Goal: Transaction & Acquisition: Purchase product/service

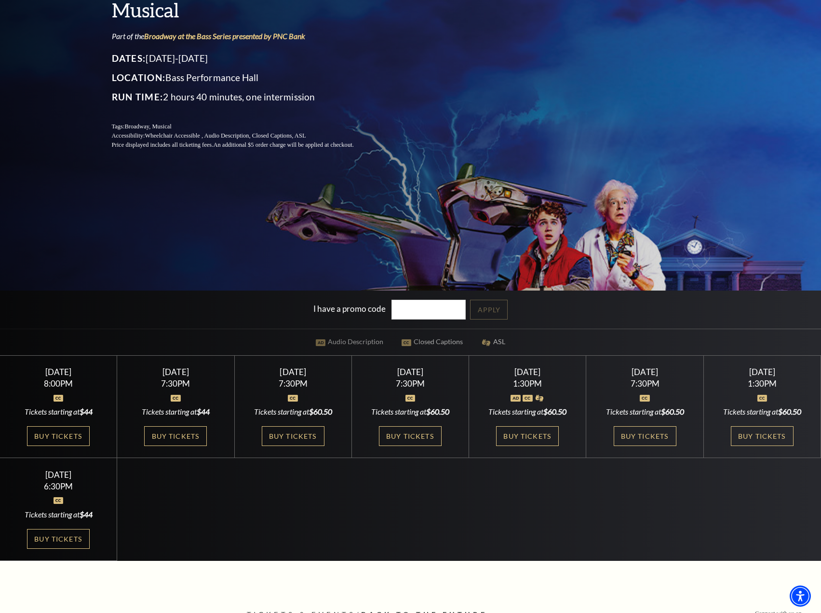
scroll to position [241, 0]
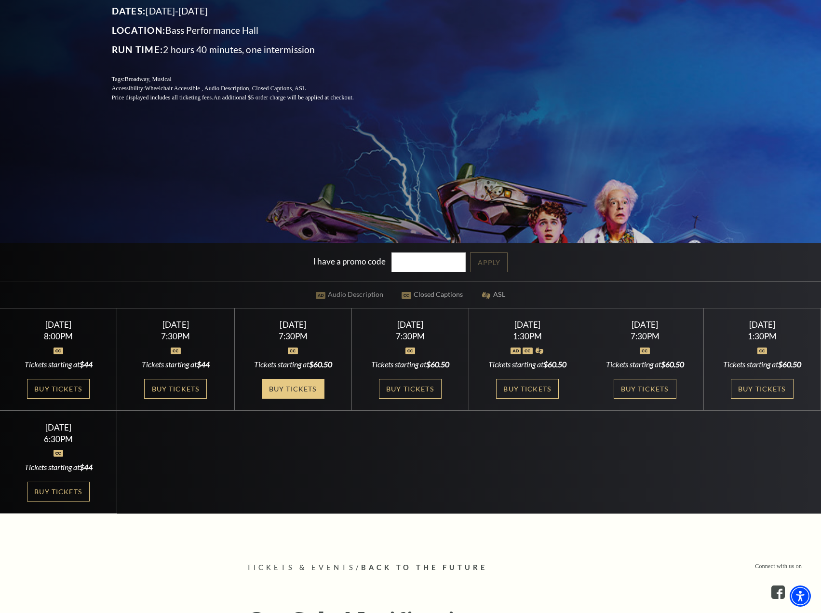
click at [309, 391] on link "Buy Tickets" at bounding box center [293, 389] width 63 height 20
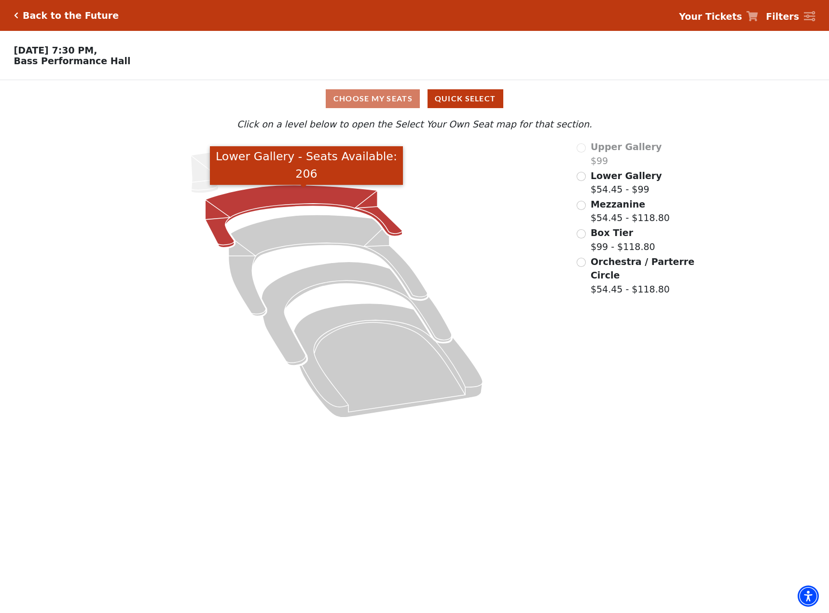
click at [292, 206] on icon "Lower Gallery - Seats Available: 206" at bounding box center [303, 216] width 197 height 63
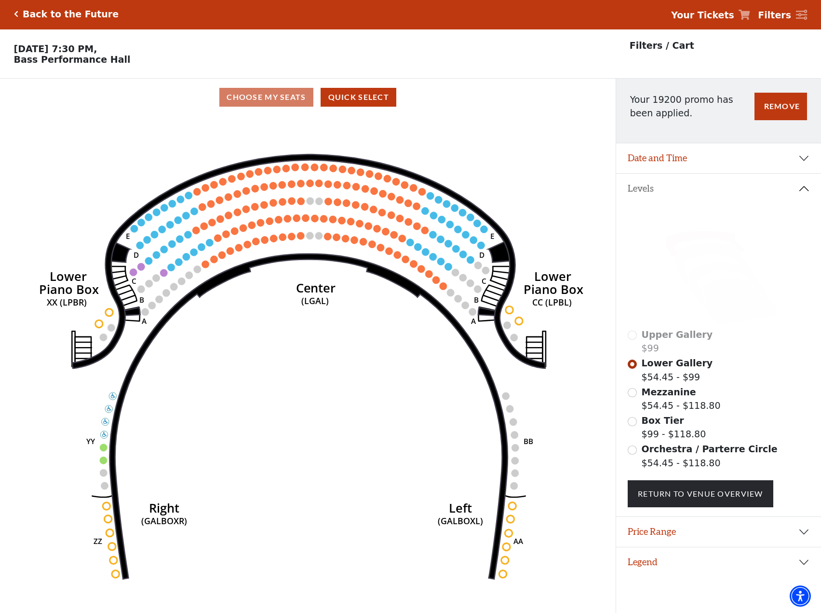
scroll to position [24, 0]
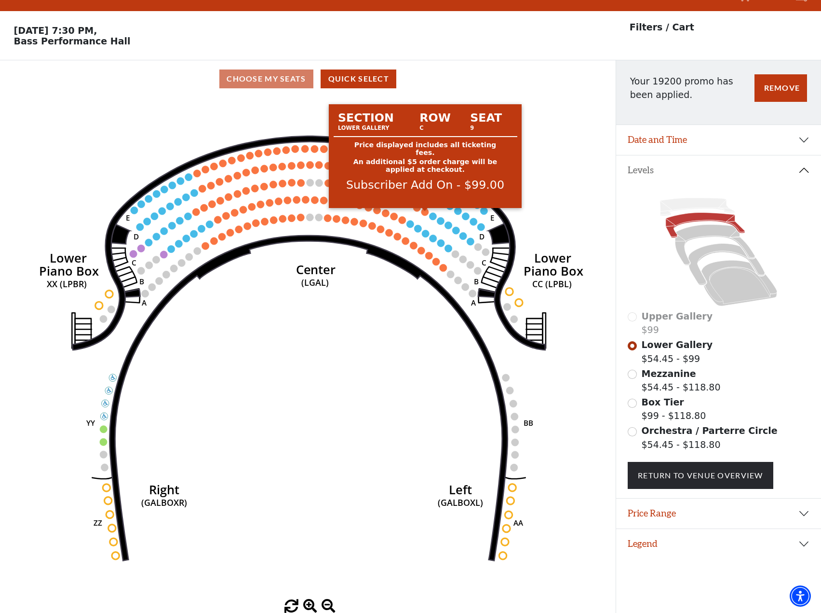
click at [423, 213] on circle at bounding box center [425, 211] width 7 height 7
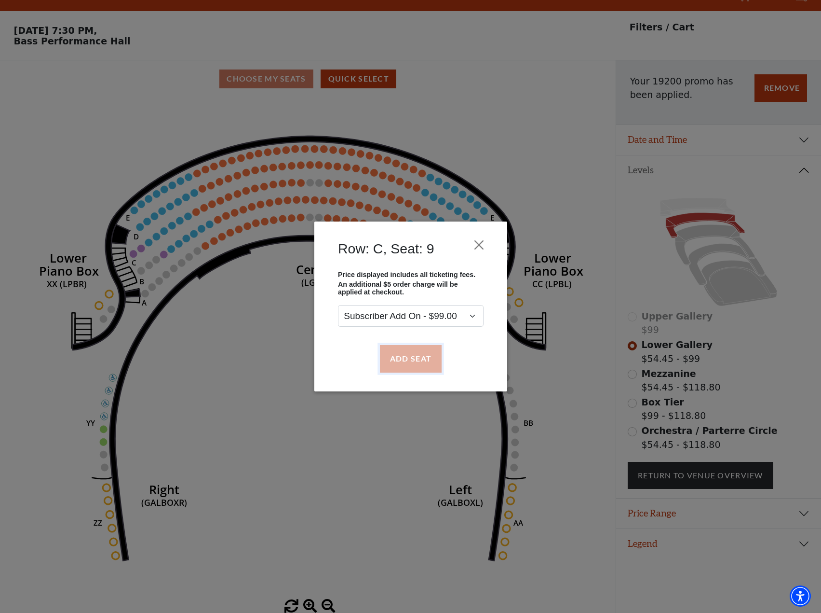
click at [411, 364] on button "Add Seat" at bounding box center [411, 358] width 62 height 27
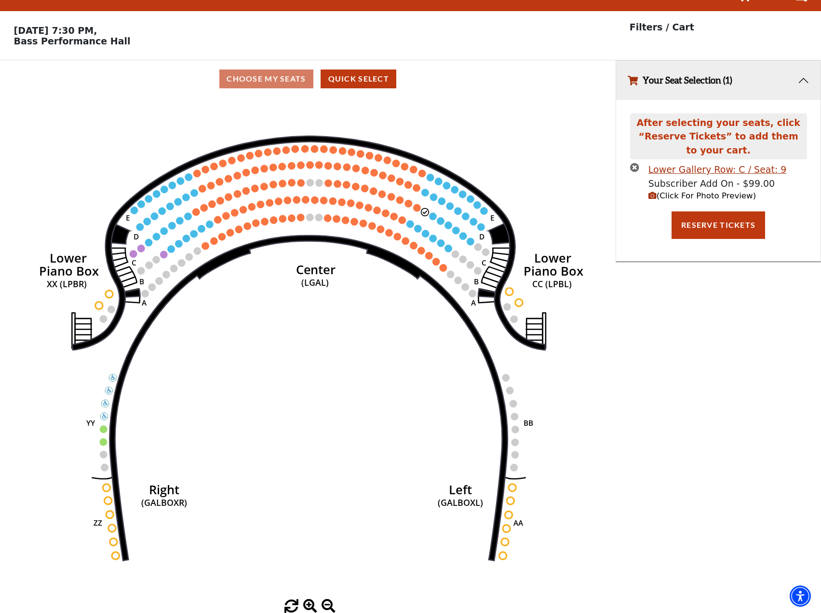
scroll to position [0, 0]
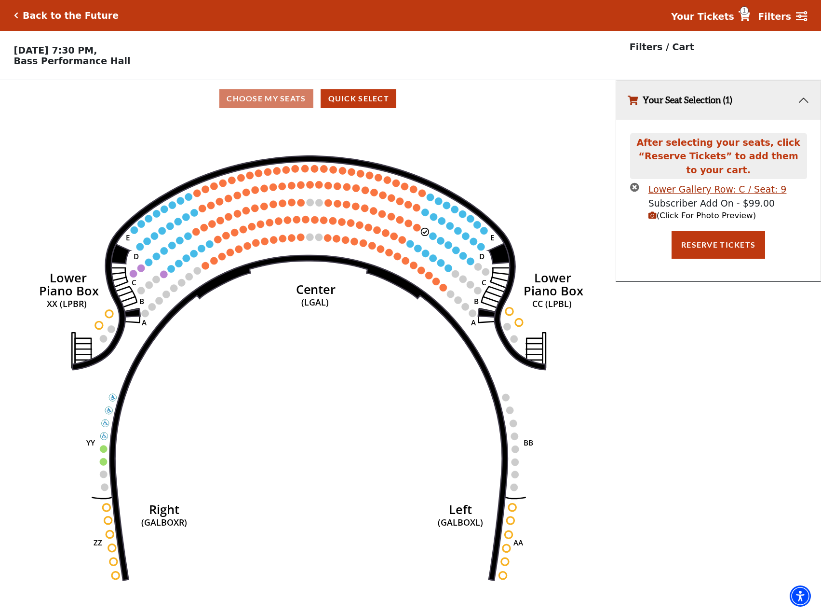
click at [417, 231] on circle at bounding box center [416, 227] width 7 height 7
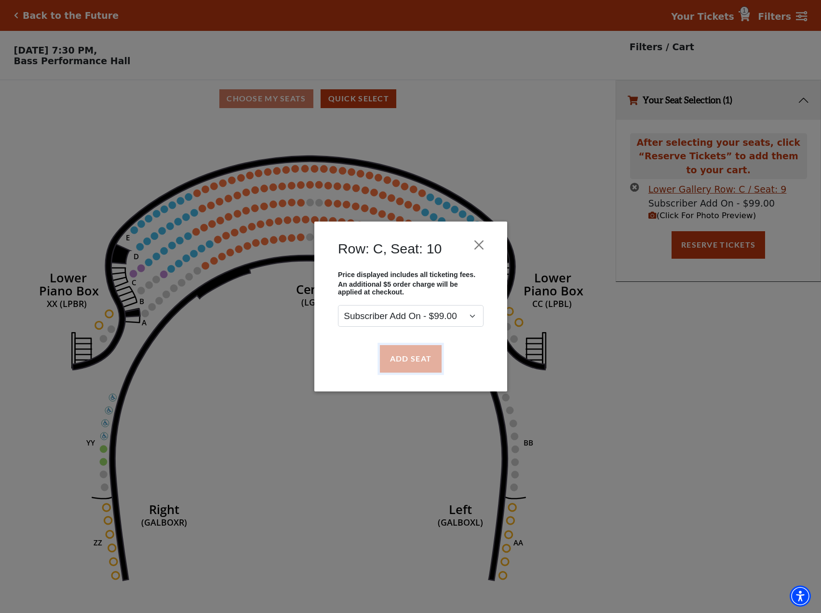
click at [404, 355] on button "Add Seat" at bounding box center [411, 358] width 62 height 27
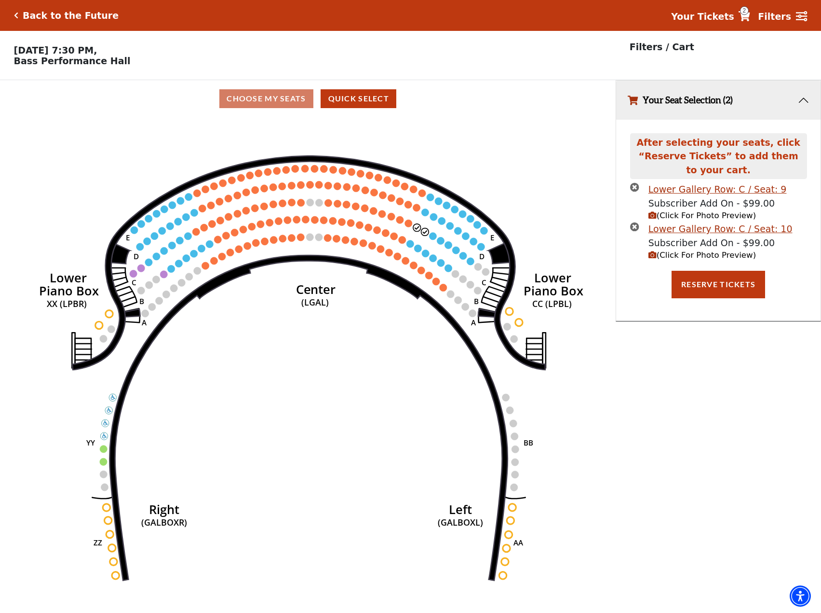
click at [701, 302] on div "After selecting your seats, click “Reserve Tickets” to add them to your cart. L…" at bounding box center [718, 220] width 205 height 201
click at [709, 290] on button "Reserve Tickets" at bounding box center [719, 284] width 94 height 27
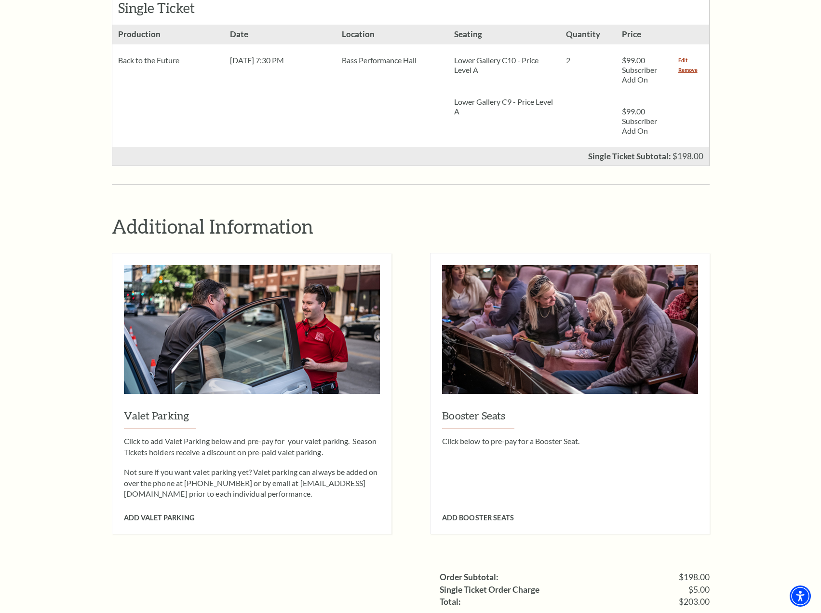
scroll to position [531, 0]
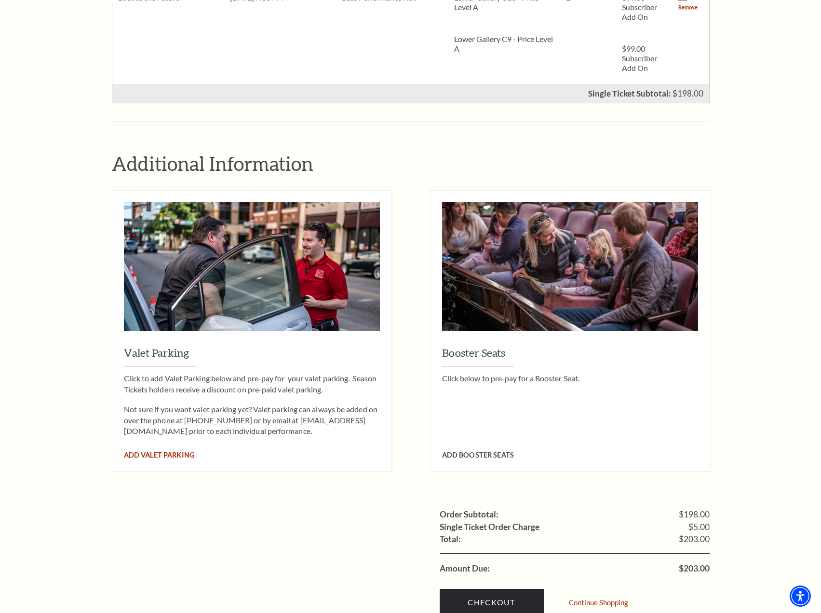
click at [151, 451] on span "Add Valet Parking" at bounding box center [159, 455] width 70 height 8
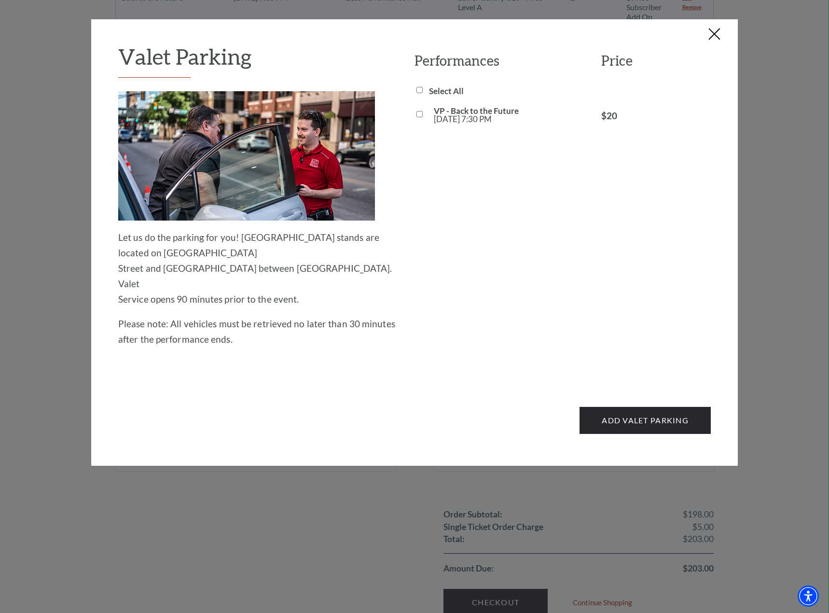
click at [717, 32] on button "Close this dialog window" at bounding box center [714, 34] width 15 height 15
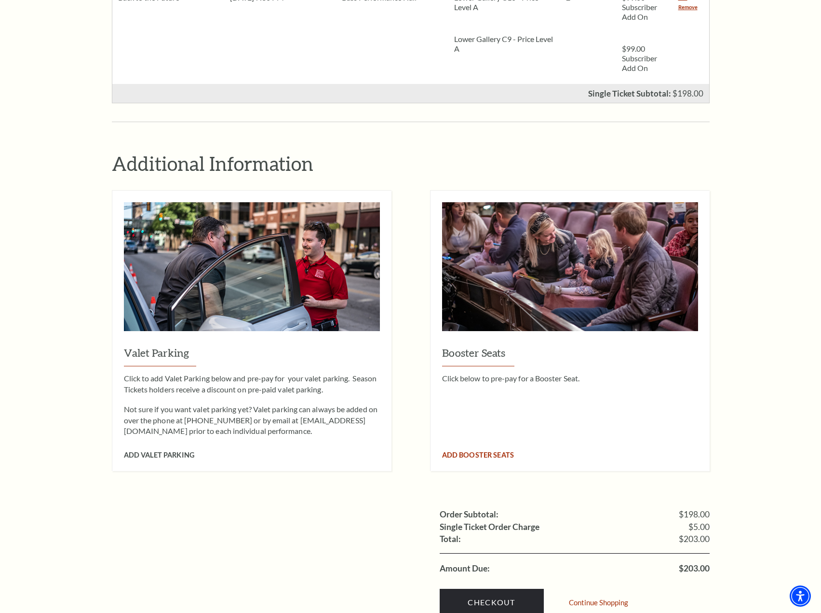
click at [483, 451] on span "Add Booster Seats" at bounding box center [478, 455] width 72 height 8
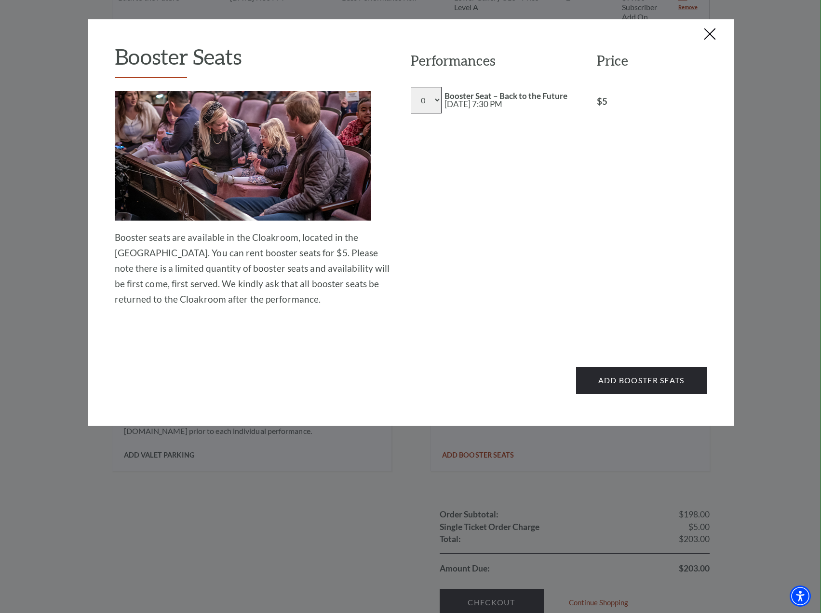
click at [431, 105] on select "0 1 2 3 4 5 6 7 8" at bounding box center [426, 100] width 31 height 27
click at [717, 28] on button "Close this dialog window" at bounding box center [710, 34] width 15 height 15
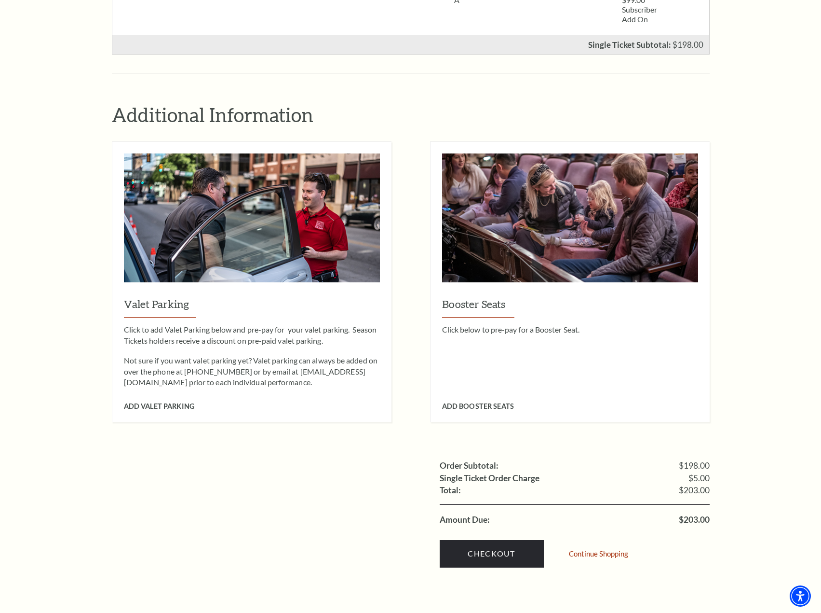
scroll to position [832, 0]
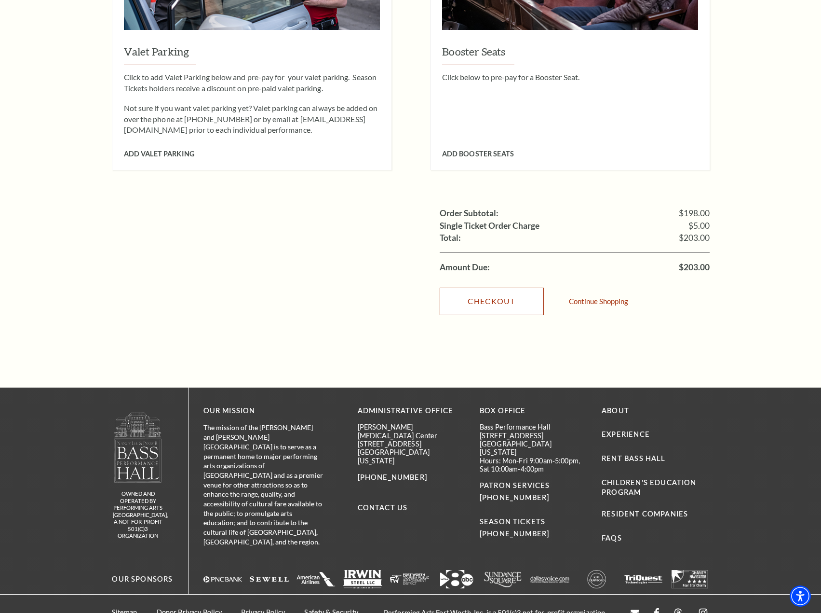
click at [476, 290] on link "Checkout" at bounding box center [492, 300] width 104 height 27
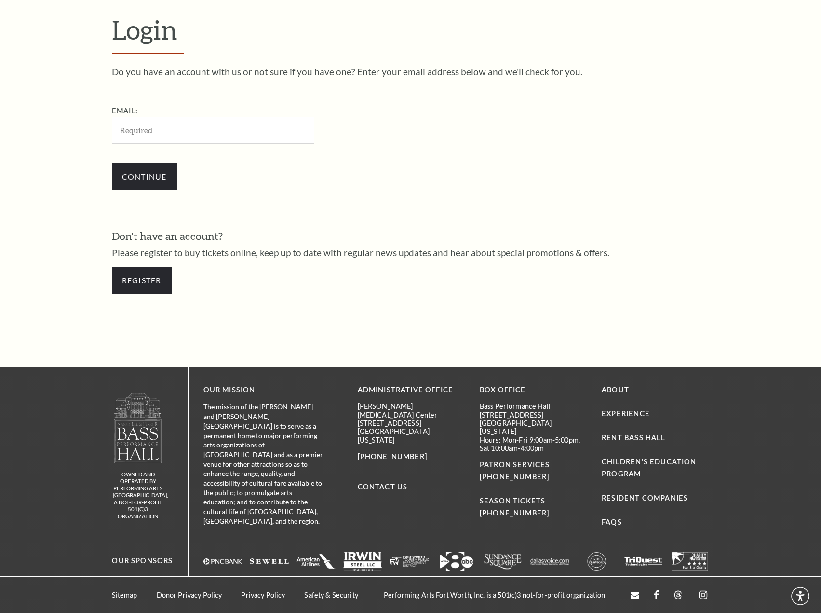
scroll to position [290, 0]
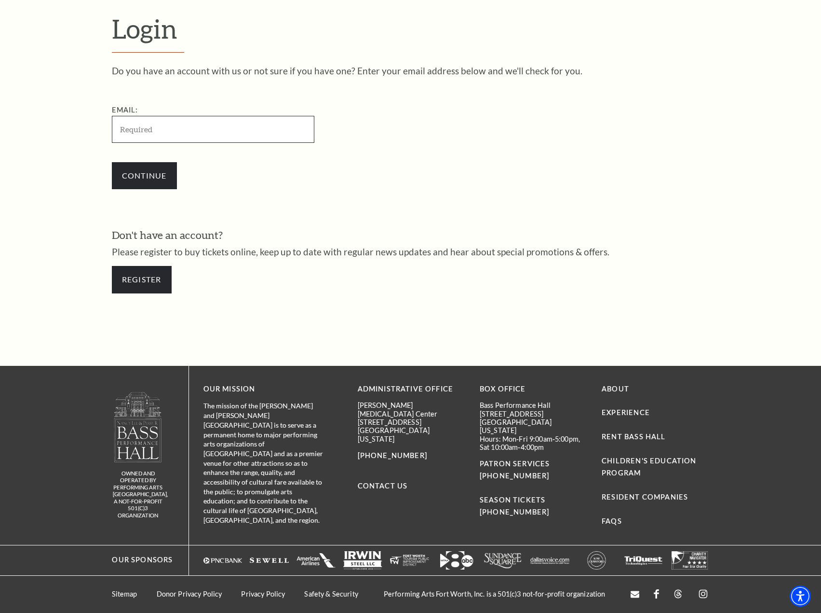
type input "[EMAIL_ADDRESS][DOMAIN_NAME]"
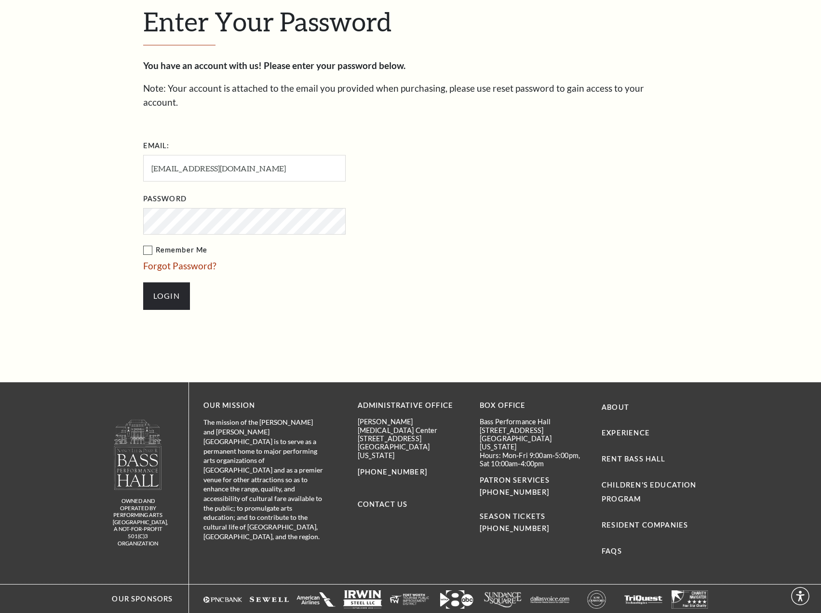
scroll to position [313, 0]
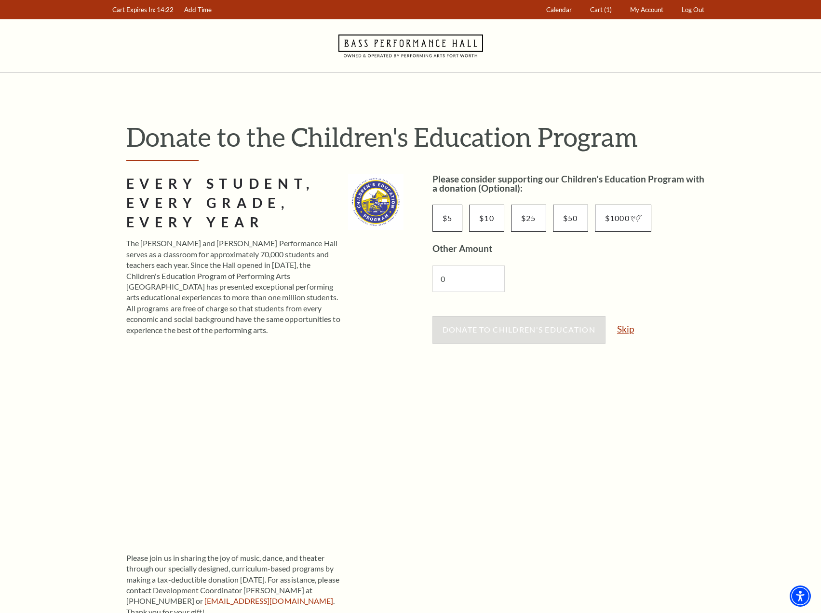
click at [630, 330] on link "Skip" at bounding box center [625, 328] width 17 height 9
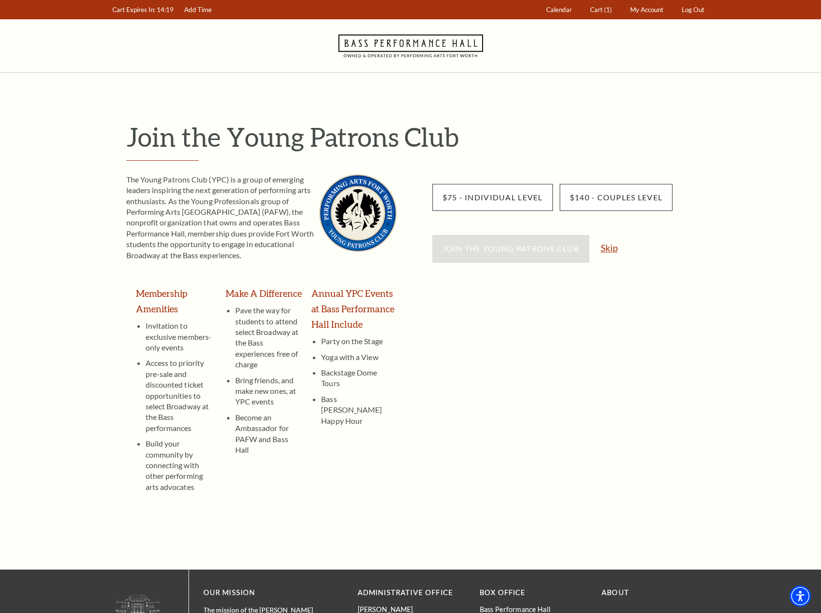
click at [610, 249] on link "Skip" at bounding box center [609, 247] width 17 height 9
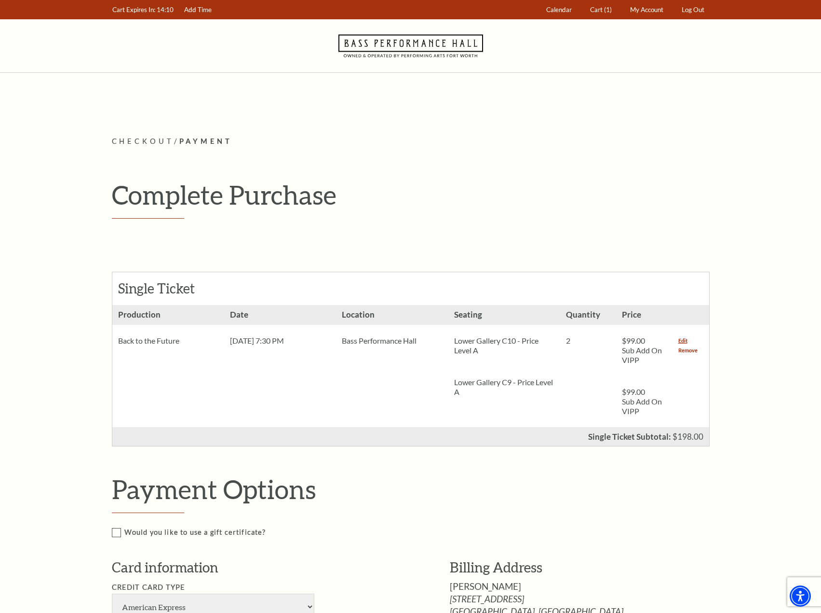
click at [687, 351] on link "Remove" at bounding box center [688, 350] width 19 height 10
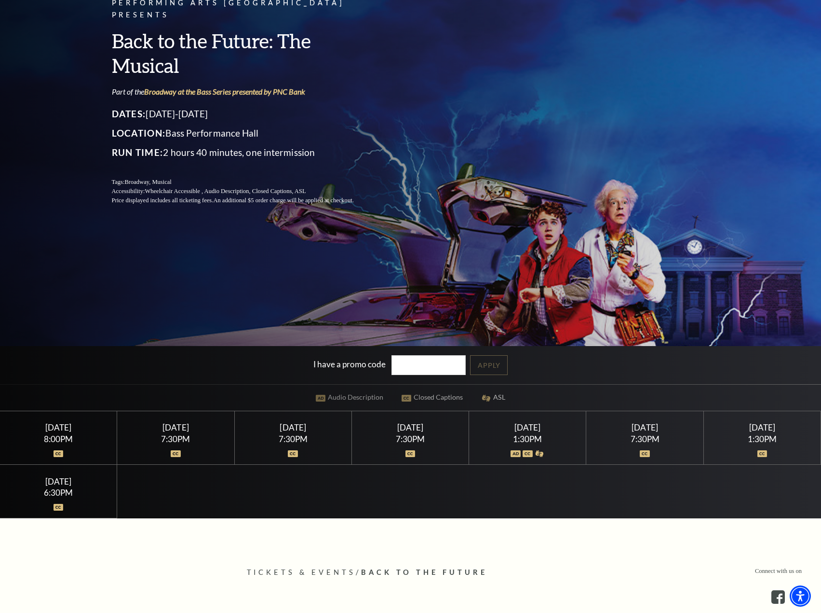
scroll to position [145, 0]
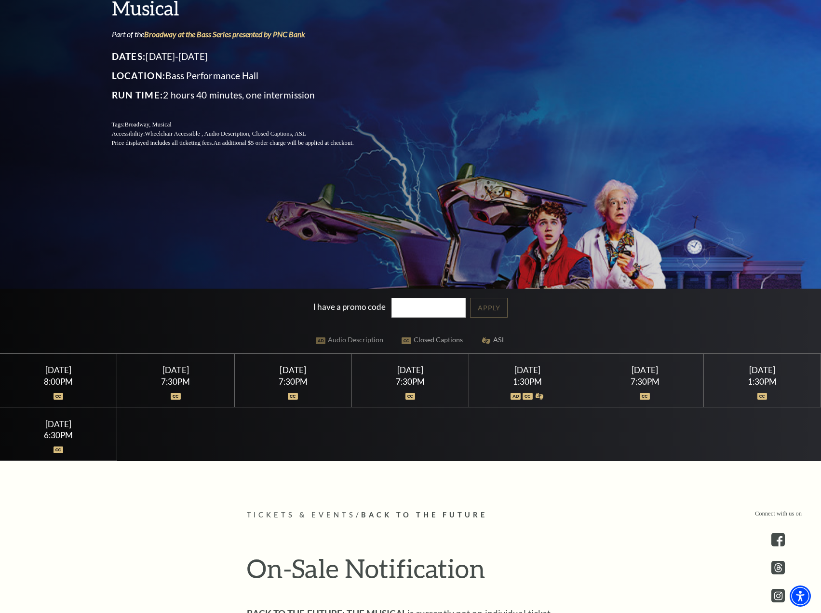
scroll to position [48, 0]
